Goal: Task Accomplishment & Management: Use online tool/utility

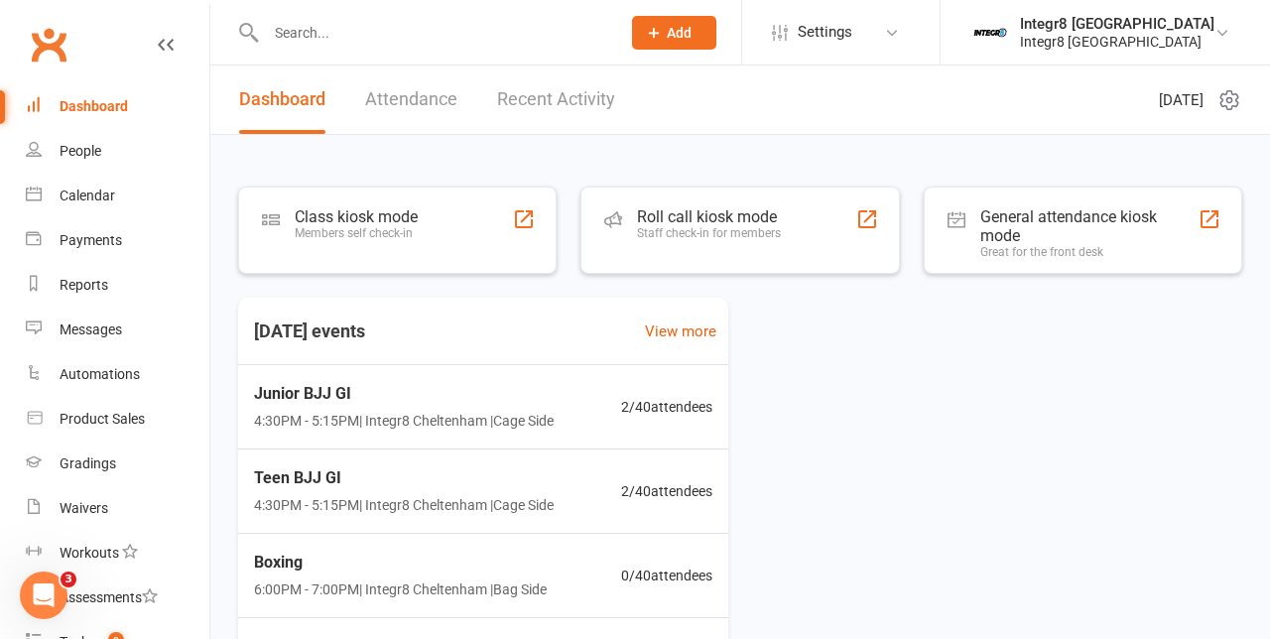
click at [456, 208] on div "Class kiosk mode Members self check-in" at bounding box center [397, 230] width 319 height 87
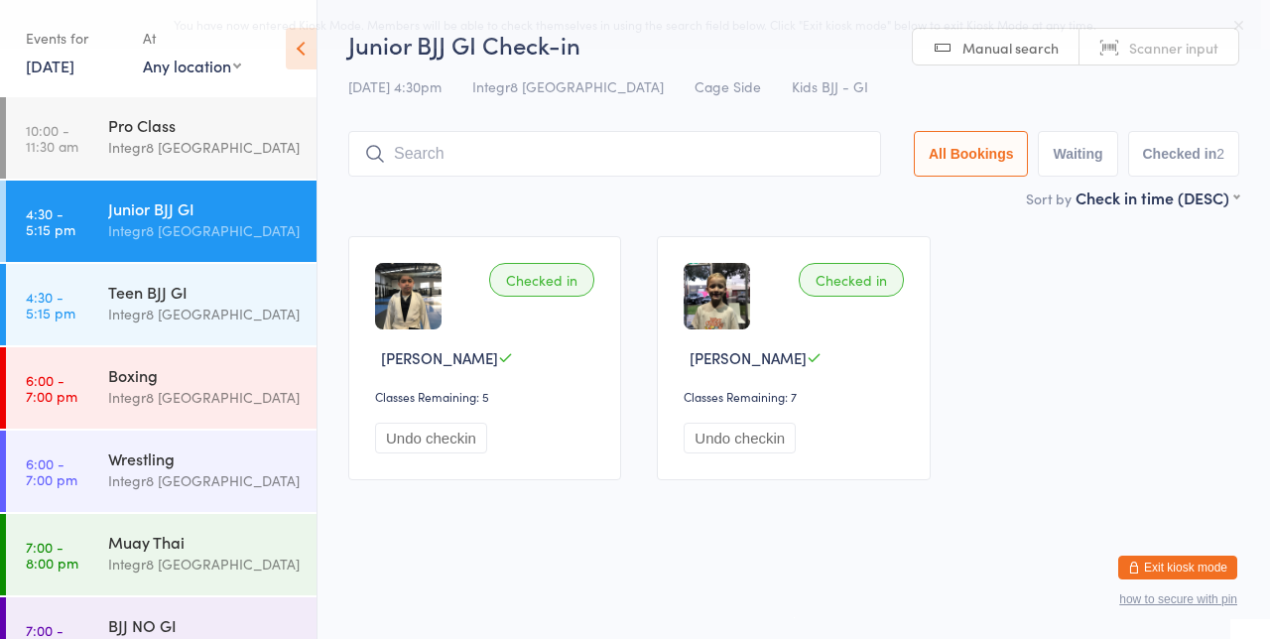
click at [247, 425] on div "Boxing Integr8 Cheltenham" at bounding box center [212, 386] width 208 height 78
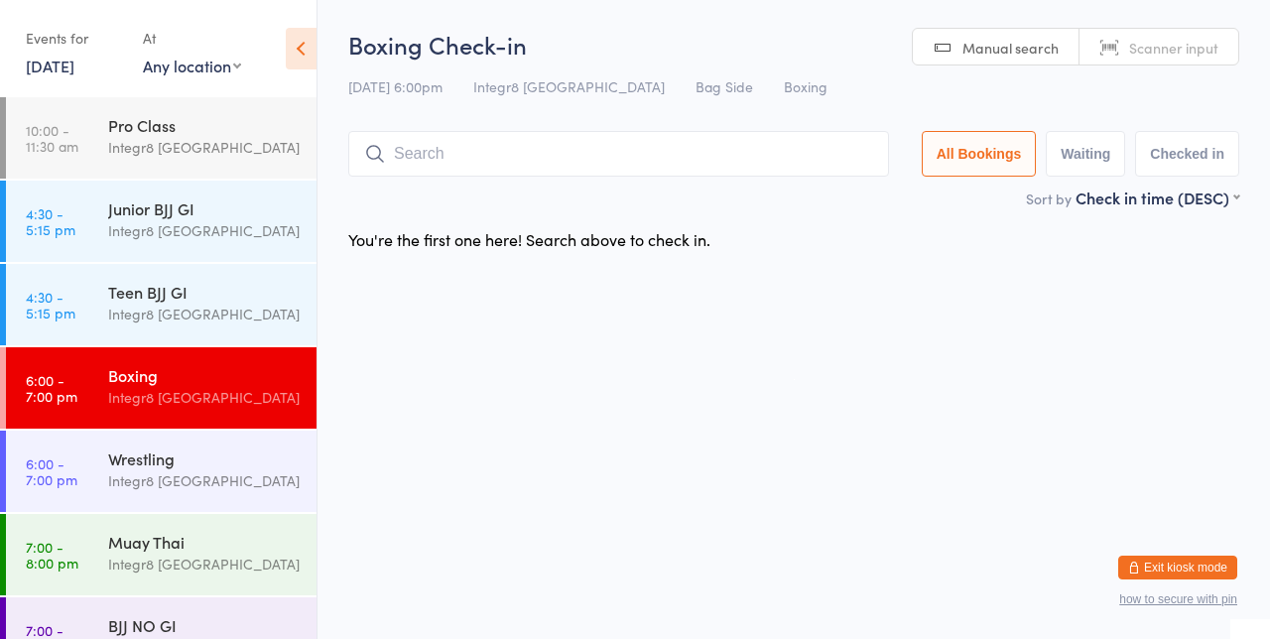
click at [798, 223] on div "You're the first one here! Search above to check in." at bounding box center [793, 239] width 927 height 42
